Goal: Communication & Community: Answer question/provide support

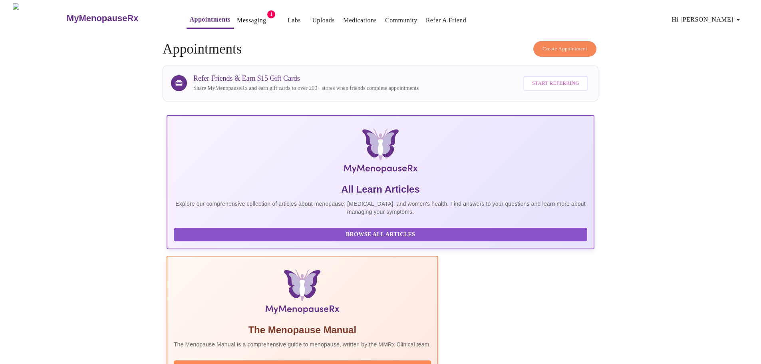
click at [239, 18] on link "Messaging" at bounding box center [251, 20] width 29 height 11
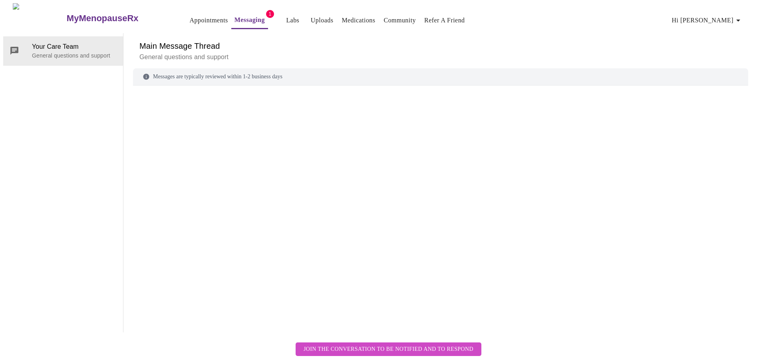
scroll to position [30, 0]
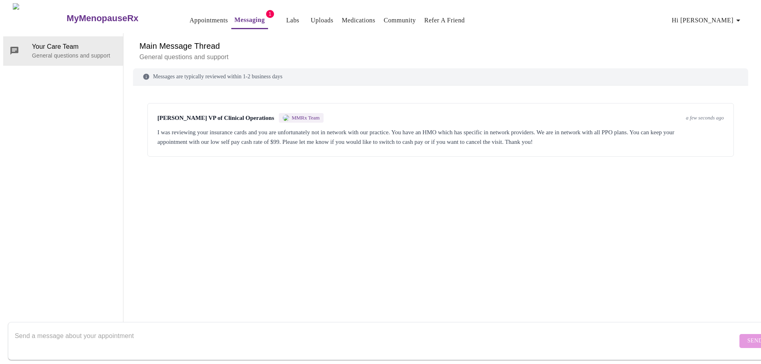
click at [569, 330] on textarea "Send a message about your appointment" at bounding box center [376, 341] width 722 height 26
type textarea "I will continue with cash pay"
click at [739, 337] on button "Send" at bounding box center [754, 341] width 31 height 14
click at [735, 337] on form at bounding box center [392, 341] width 768 height 38
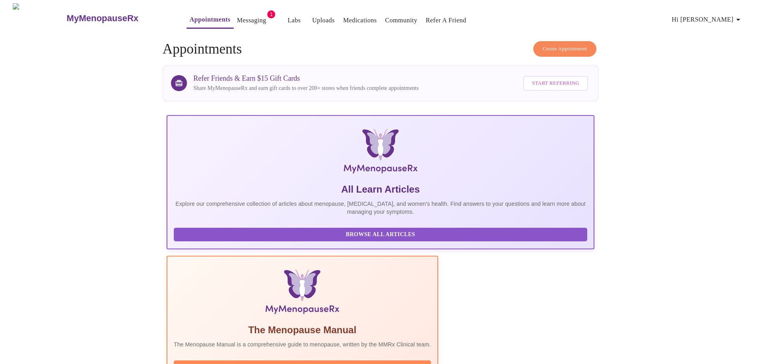
click at [234, 12] on button "Messaging" at bounding box center [252, 20] width 36 height 16
click at [239, 18] on link "Messaging" at bounding box center [251, 20] width 29 height 11
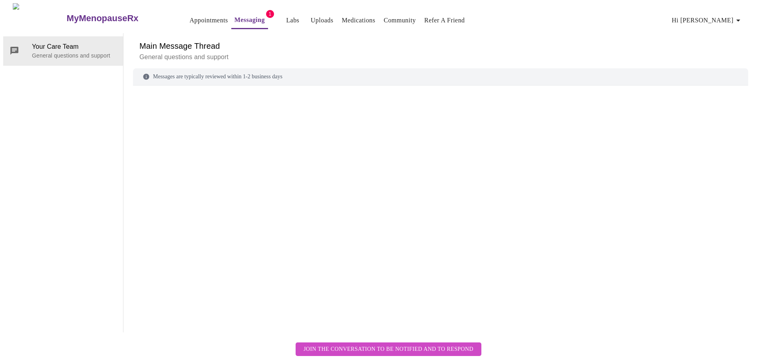
scroll to position [30, 0]
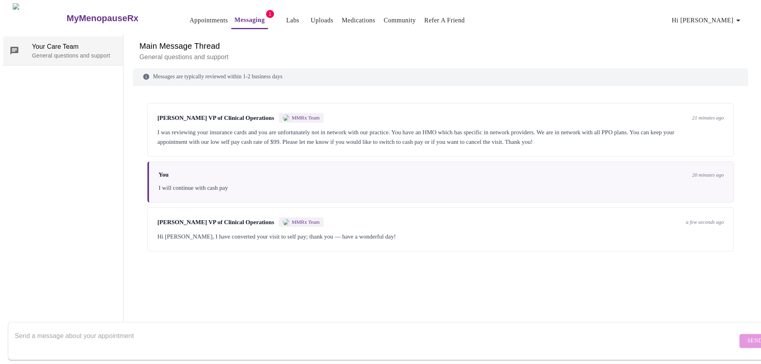
click at [63, 42] on span "Your Care Team" at bounding box center [74, 47] width 85 height 10
click at [286, 20] on link "Labs" at bounding box center [292, 20] width 13 height 11
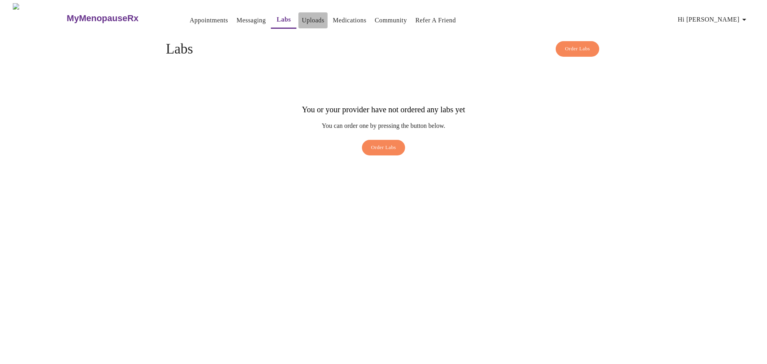
click at [301, 18] on link "Uploads" at bounding box center [312, 20] width 23 height 11
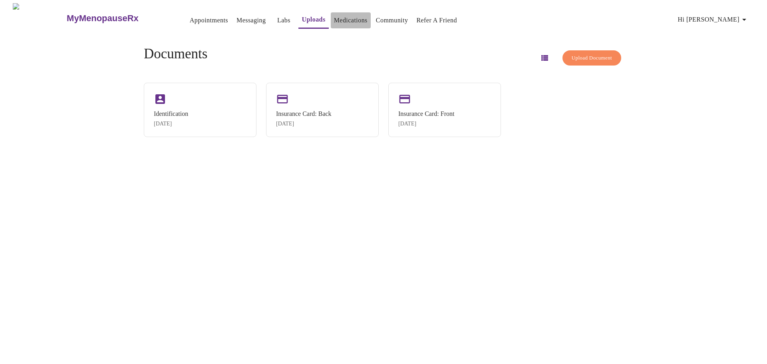
click at [334, 15] on link "Medications" at bounding box center [351, 20] width 34 height 11
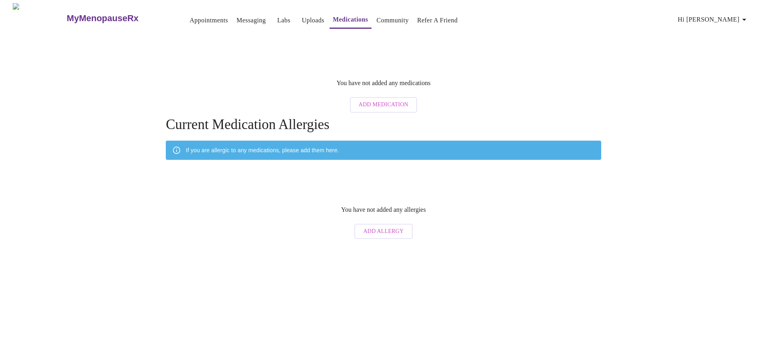
click at [190, 15] on link "Appointments" at bounding box center [209, 20] width 38 height 11
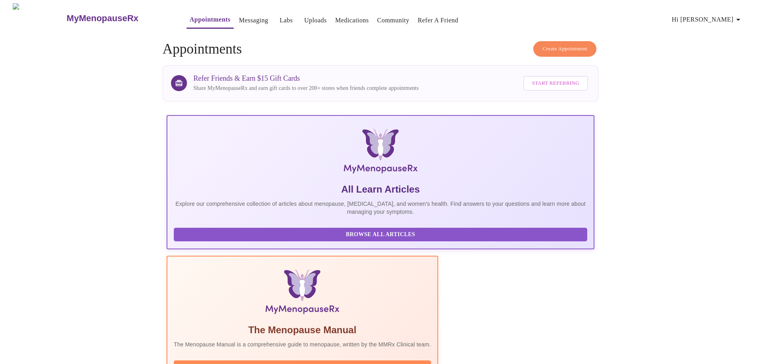
click at [727, 18] on span "Hi [PERSON_NAME]" at bounding box center [706, 19] width 71 height 11
